Goal: Information Seeking & Learning: Learn about a topic

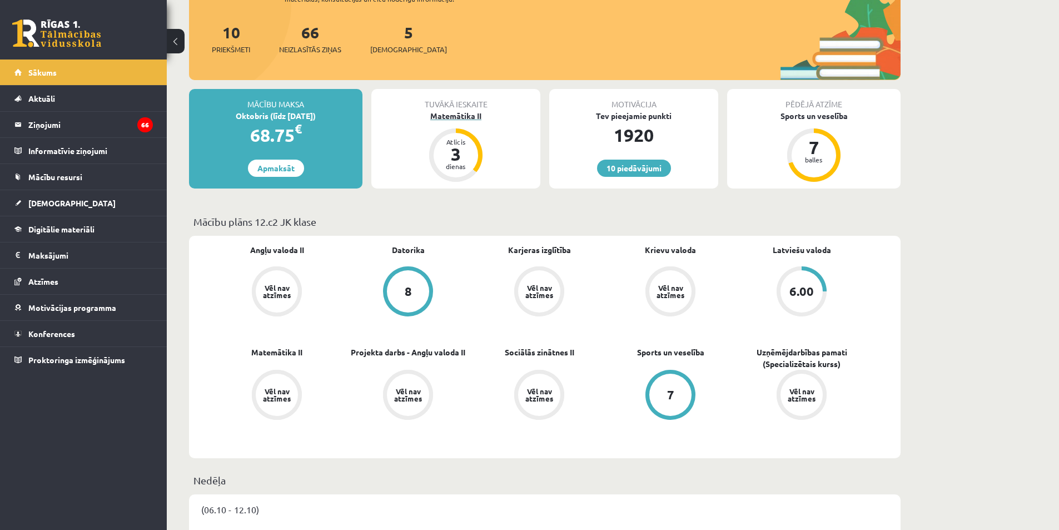
scroll to position [114, 0]
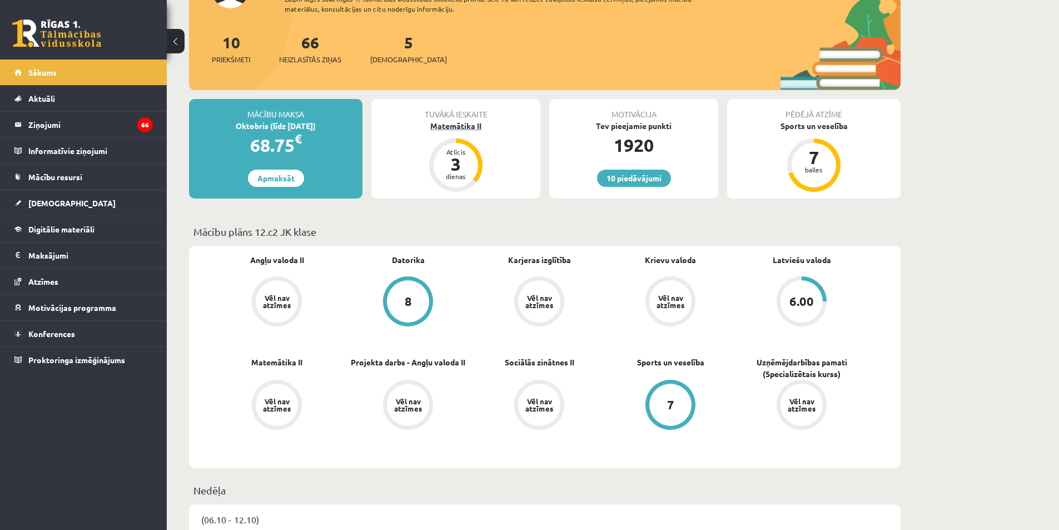
click at [451, 122] on div "Matemātika II" at bounding box center [455, 126] width 169 height 12
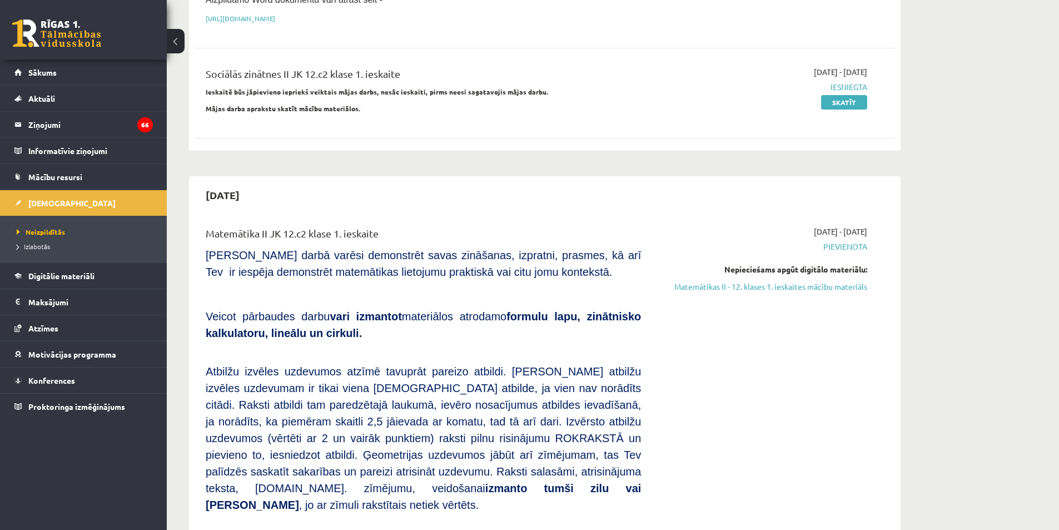
scroll to position [278, 0]
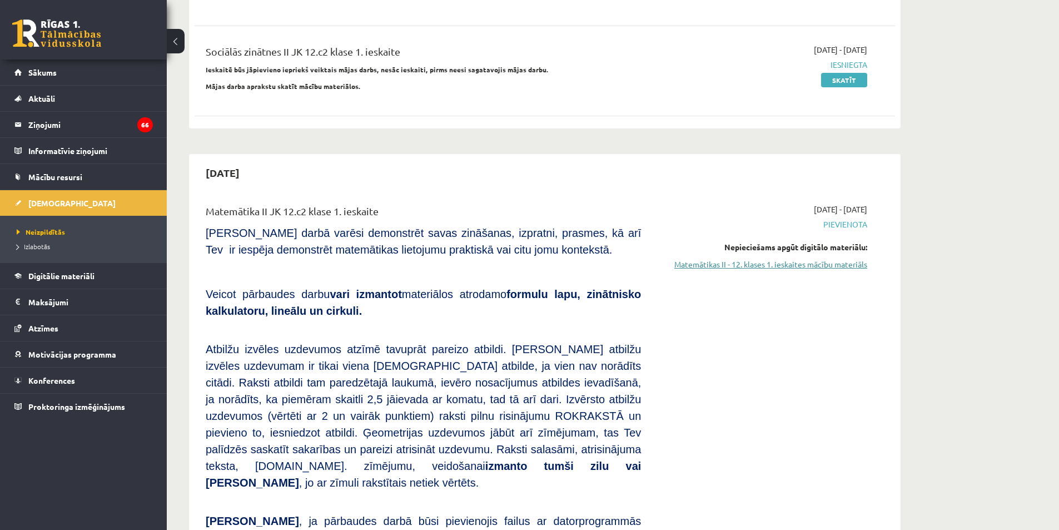
click at [732, 260] on link "Matemātikas II - 12. klases 1. ieskaites mācību materiāls" at bounding box center [763, 265] width 210 height 12
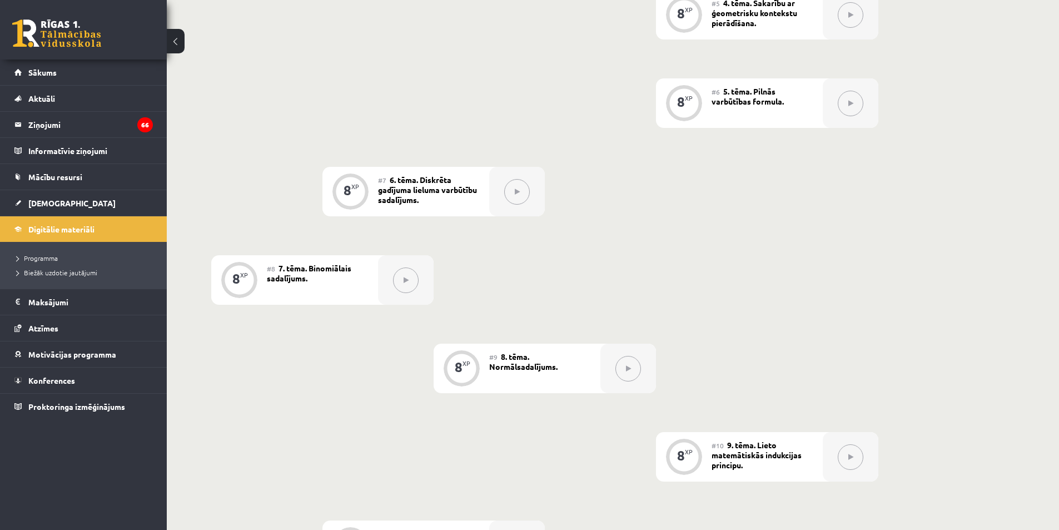
scroll to position [667, 0]
